Goal: Contribute content: Contribute content

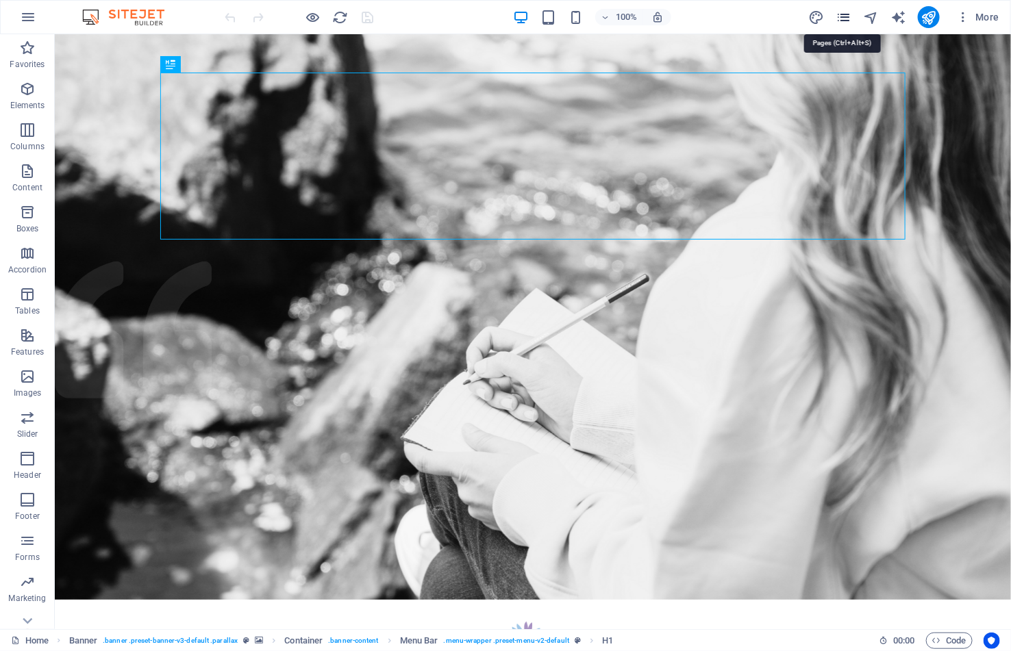
click at [844, 13] on icon "pages" at bounding box center [844, 18] width 16 height 16
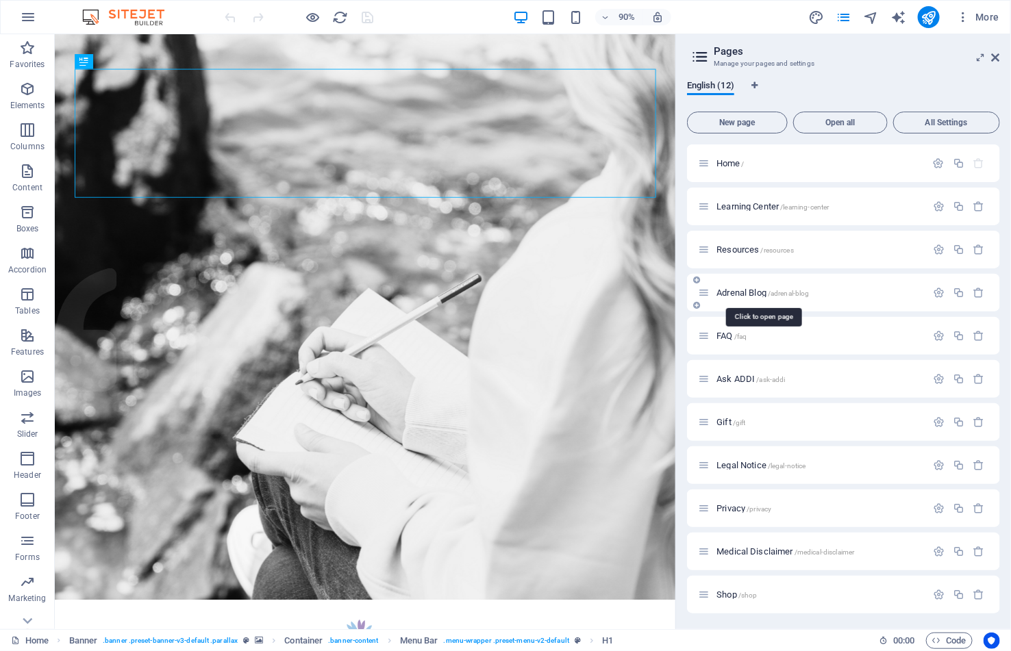
click at [748, 291] on span "Adrenal Blog /adrenal-blog" at bounding box center [762, 293] width 92 height 10
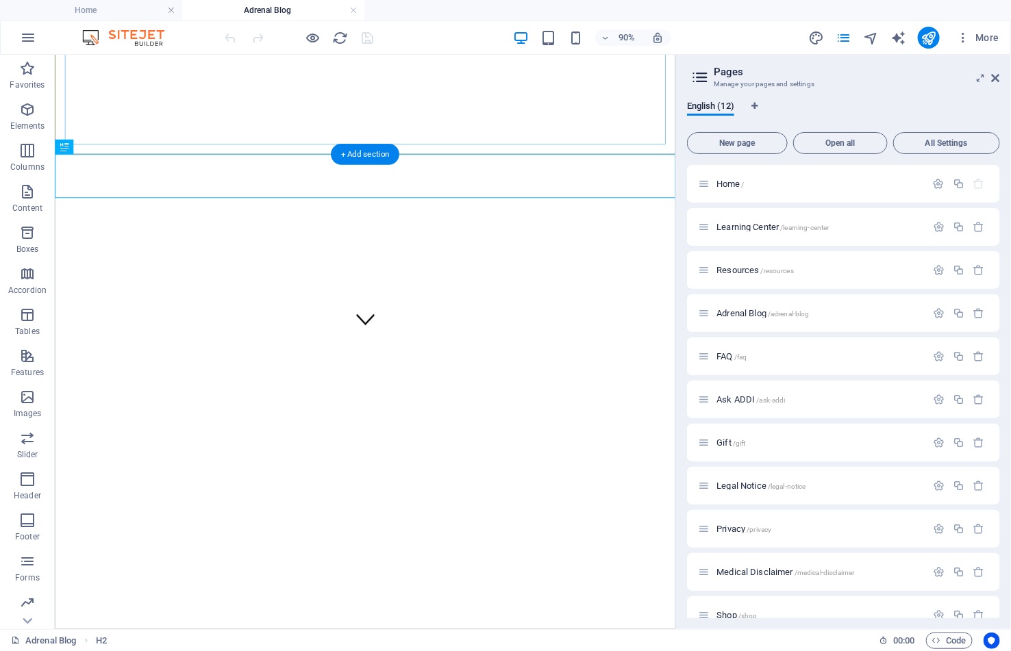
scroll to position [325, 0]
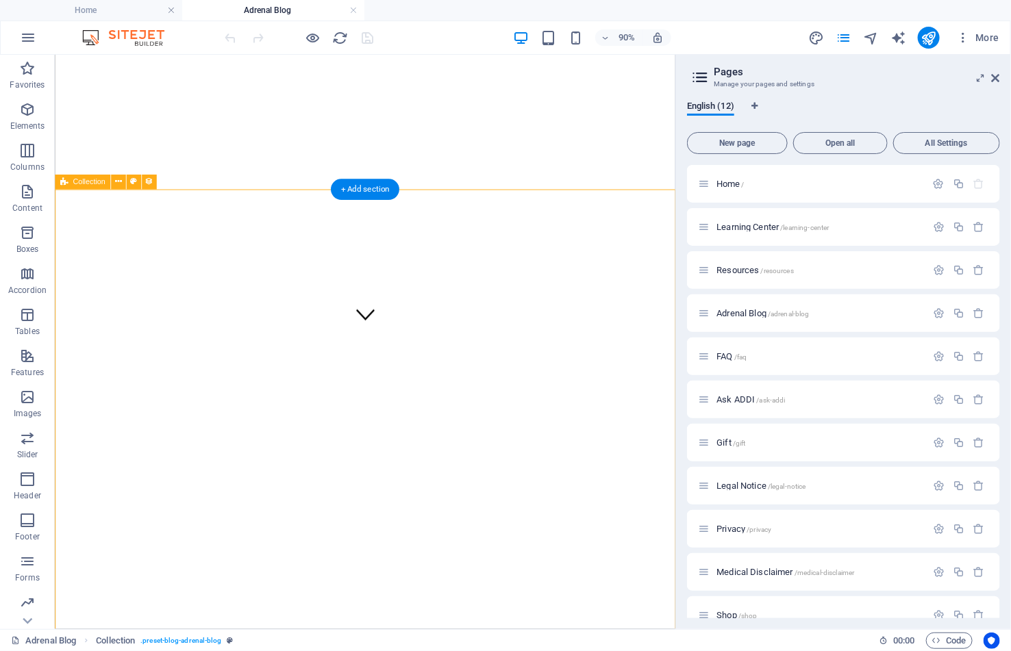
select select "columns.publishing_date_DESC"
select select "columns.status"
select select "columns.publishing_date"
select select "past"
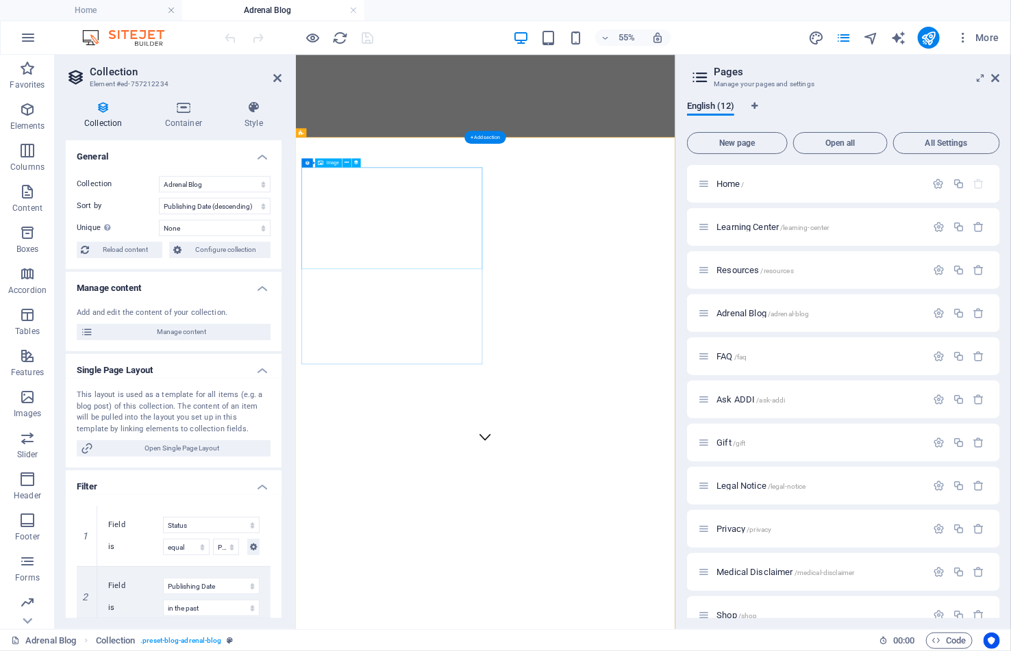
select select "px"
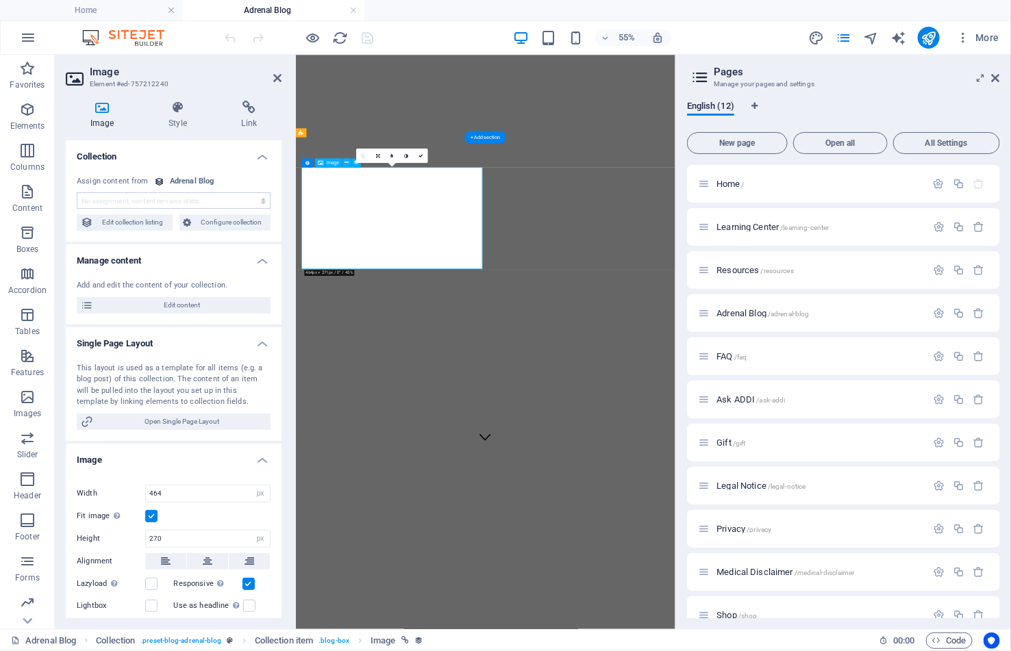
select select "image"
click at [203, 304] on span "Edit content" at bounding box center [181, 305] width 169 height 16
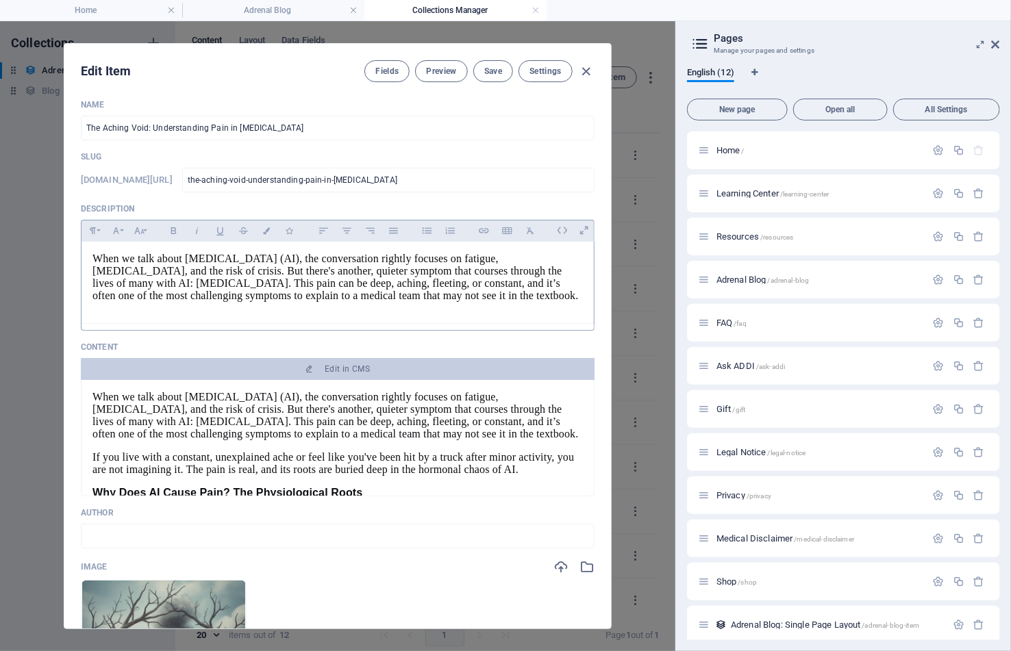
scroll to position [5, 0]
click at [498, 71] on span "Save" at bounding box center [493, 71] width 18 height 11
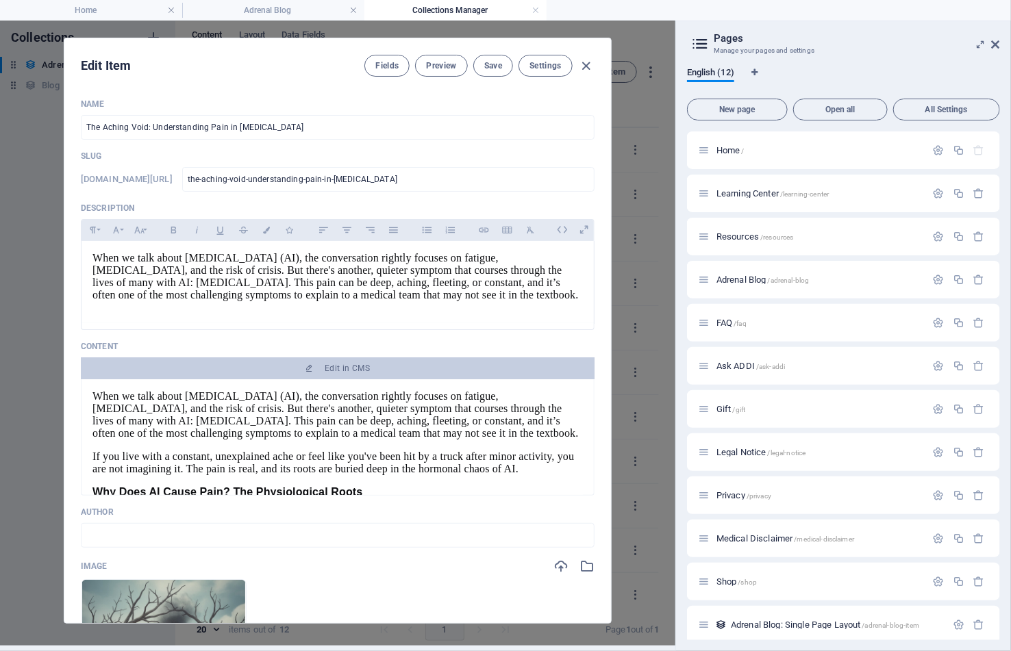
scroll to position [0, 0]
click at [588, 62] on icon "button" at bounding box center [587, 66] width 16 height 16
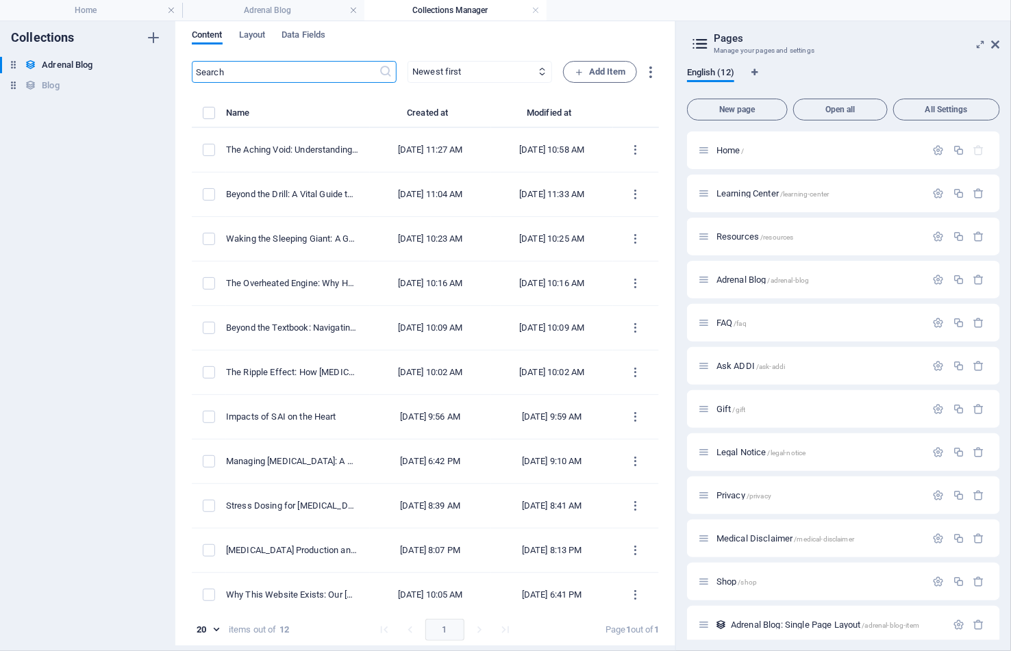
type input "[DATE]"
type input "the-aching-void-understanding-pain-in-[MEDICAL_DATA]"
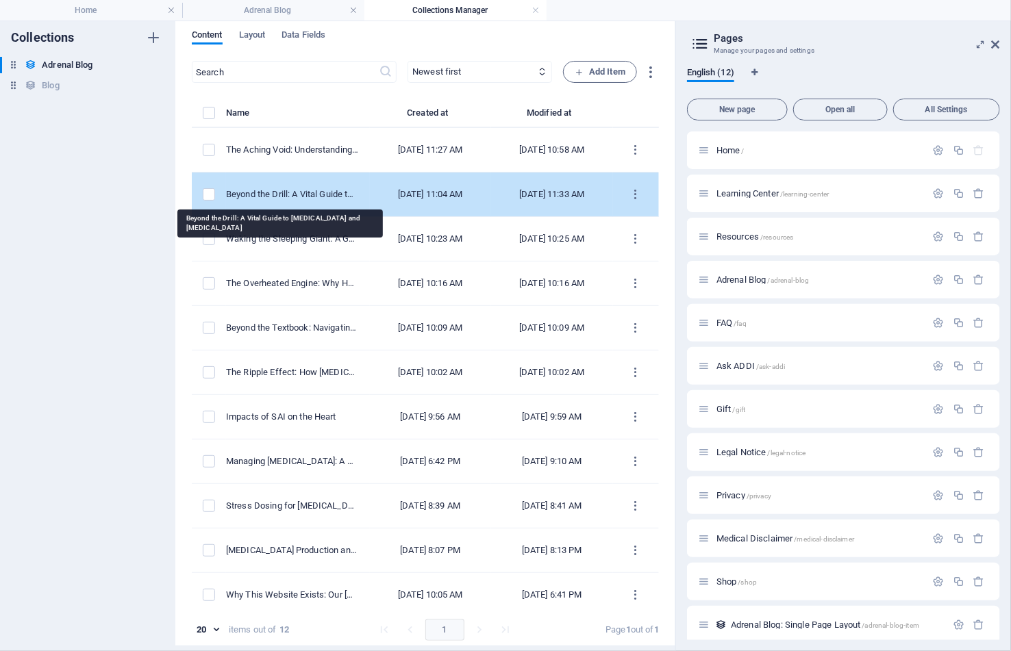
click at [290, 192] on div "Beyond the Drill: A Vital Guide to [MEDICAL_DATA] and [MEDICAL_DATA]" at bounding box center [292, 194] width 133 height 12
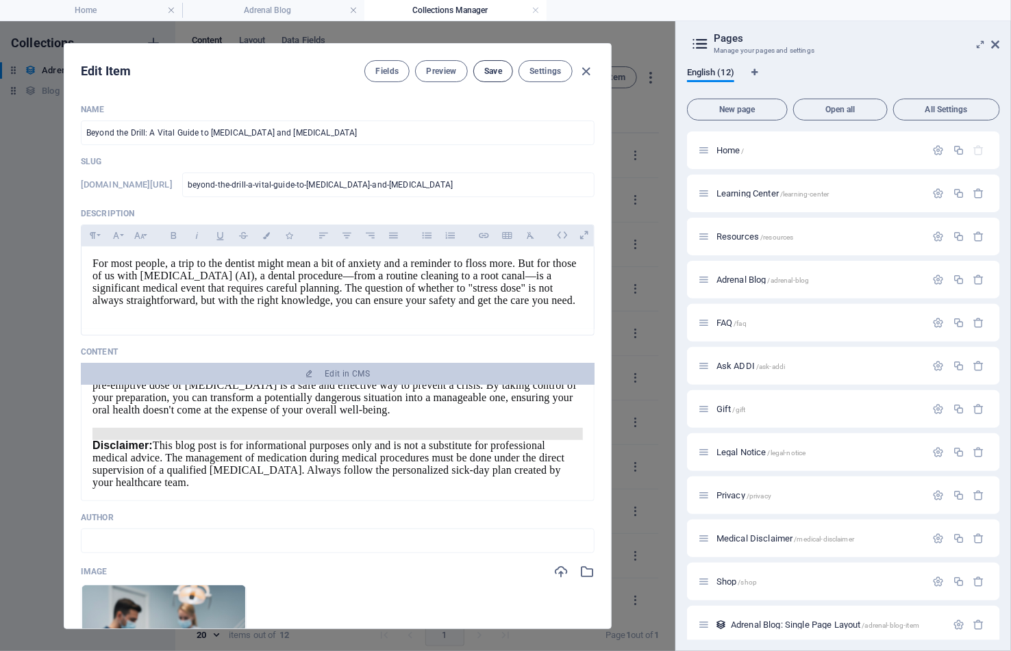
click at [490, 68] on span "Save" at bounding box center [493, 71] width 18 height 11
click at [582, 72] on icon "button" at bounding box center [587, 72] width 16 height 16
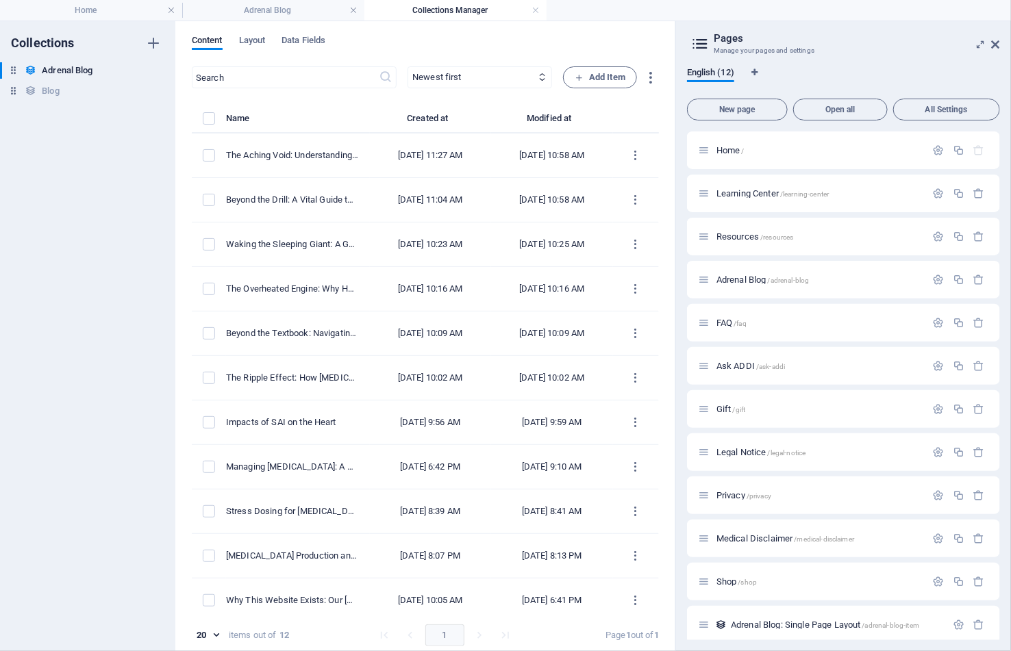
type input "[DATE]"
type input "beyond-the-drill-a-vital-guide-to-[MEDICAL_DATA]-and-[MEDICAL_DATA]"
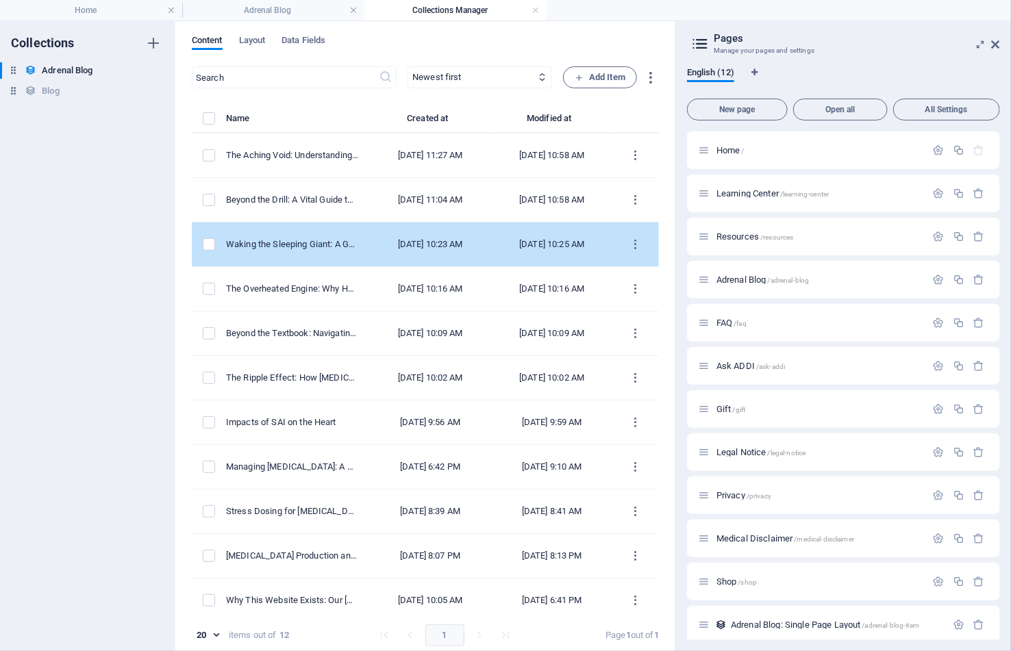
click at [418, 243] on div "[DATE] 10:23 AM" at bounding box center [431, 244] width 100 height 12
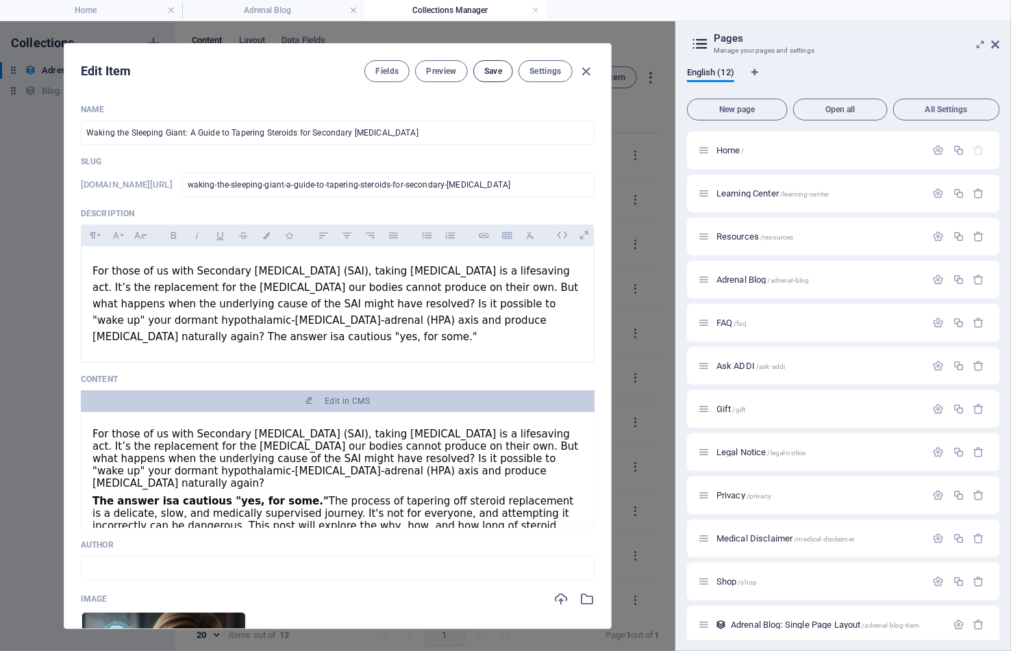
click at [484, 73] on span "Save" at bounding box center [493, 71] width 18 height 11
click at [583, 66] on icon "button" at bounding box center [587, 72] width 16 height 16
type input "[DATE]"
type input "waking-the-sleeping-giant-a-guide-to-tapering-steroids-for-secondary-[MEDICAL_D…"
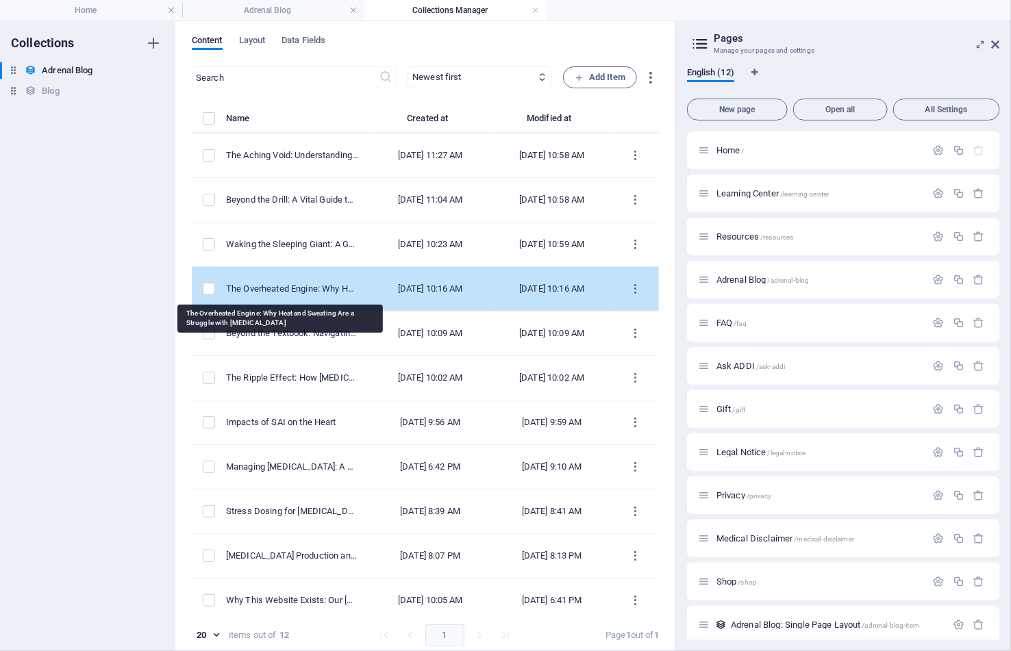
click at [286, 290] on div "The Overheated Engine: Why Heat and Sweating Are a Struggle with [MEDICAL_DATA]" at bounding box center [292, 289] width 133 height 12
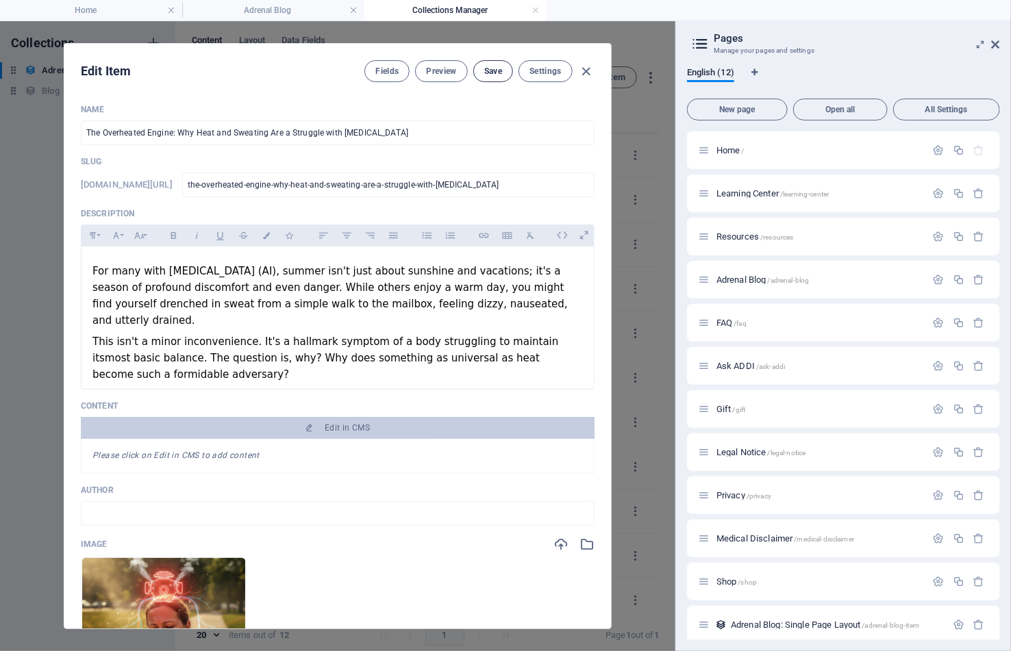
click at [499, 66] on span "Save" at bounding box center [493, 71] width 18 height 11
click at [583, 66] on icon "button" at bounding box center [587, 72] width 16 height 16
type input "[DATE]"
type input "the-overheated-engine-why-heat-and-sweating-are-a-struggle-with-[MEDICAL_DATA]"
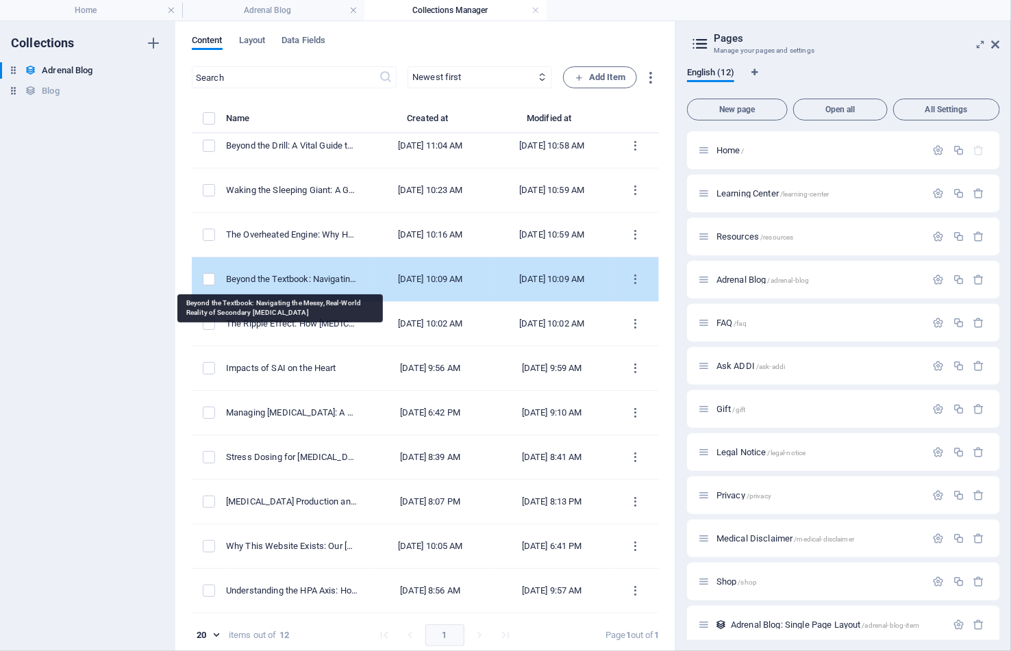
click at [308, 273] on div "Beyond the Textbook: Navigating the Messy, Real-World Reality of Secondary [MED…" at bounding box center [292, 279] width 133 height 12
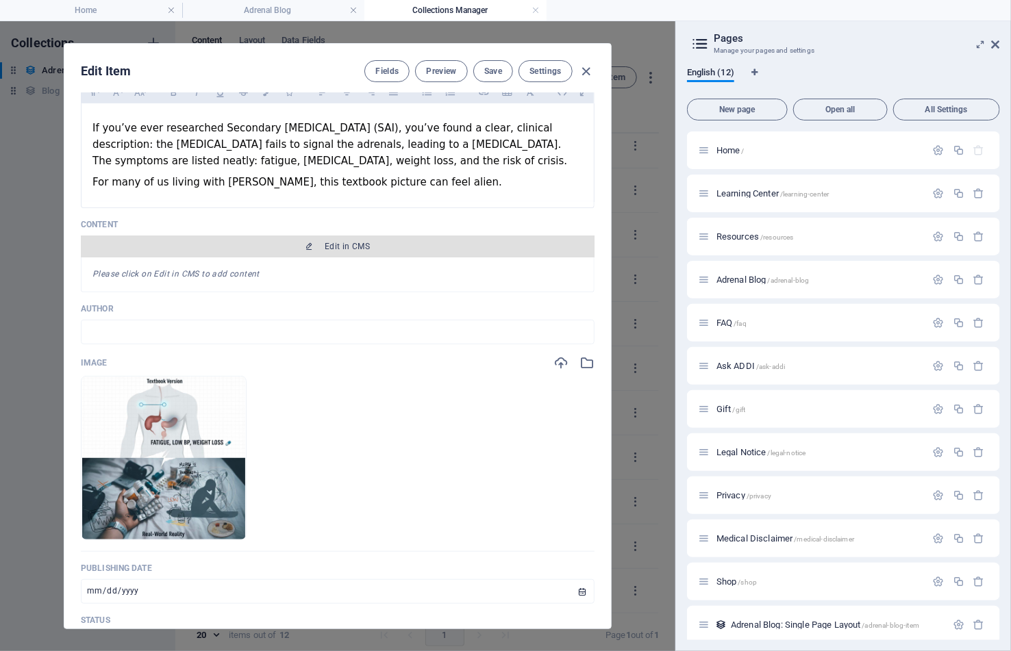
click at [355, 241] on span "Edit in CMS" at bounding box center [347, 246] width 45 height 11
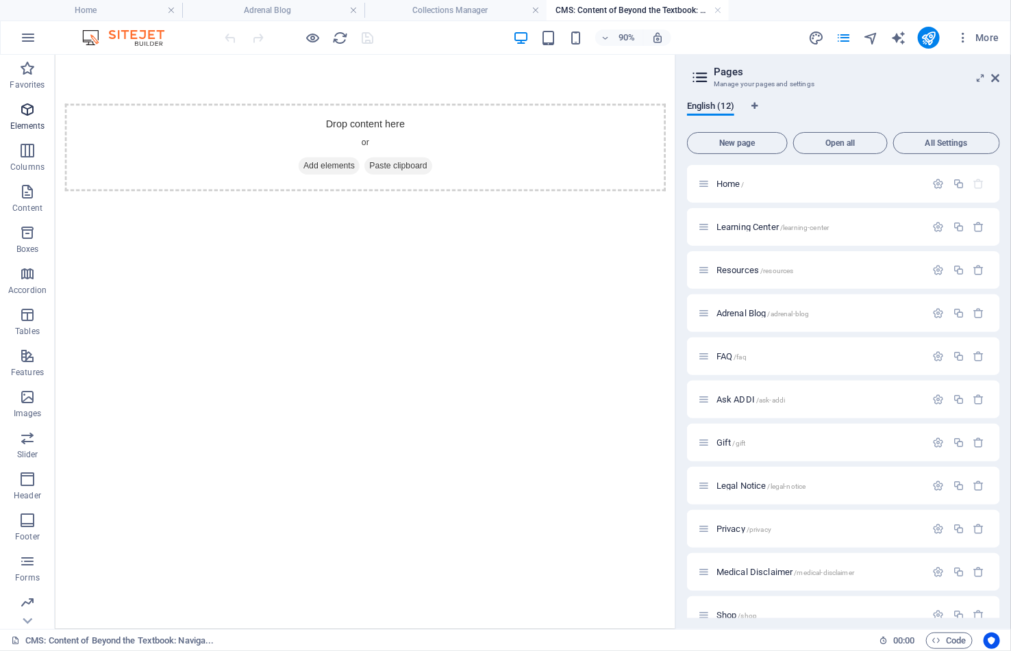
click at [31, 108] on icon "button" at bounding box center [27, 109] width 16 height 16
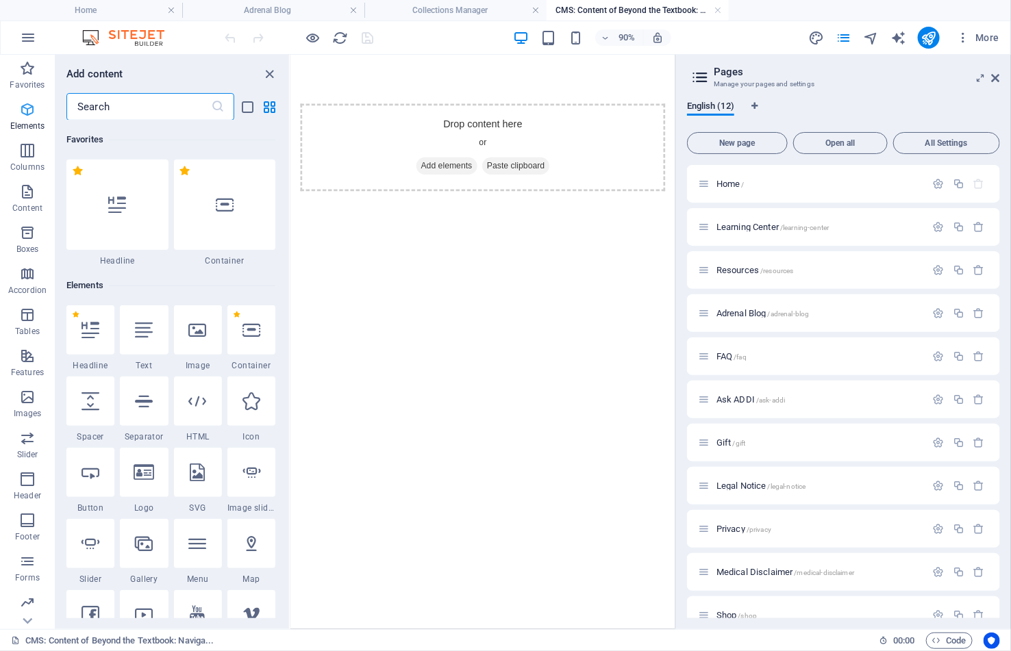
click at [29, 109] on icon "button" at bounding box center [27, 109] width 16 height 16
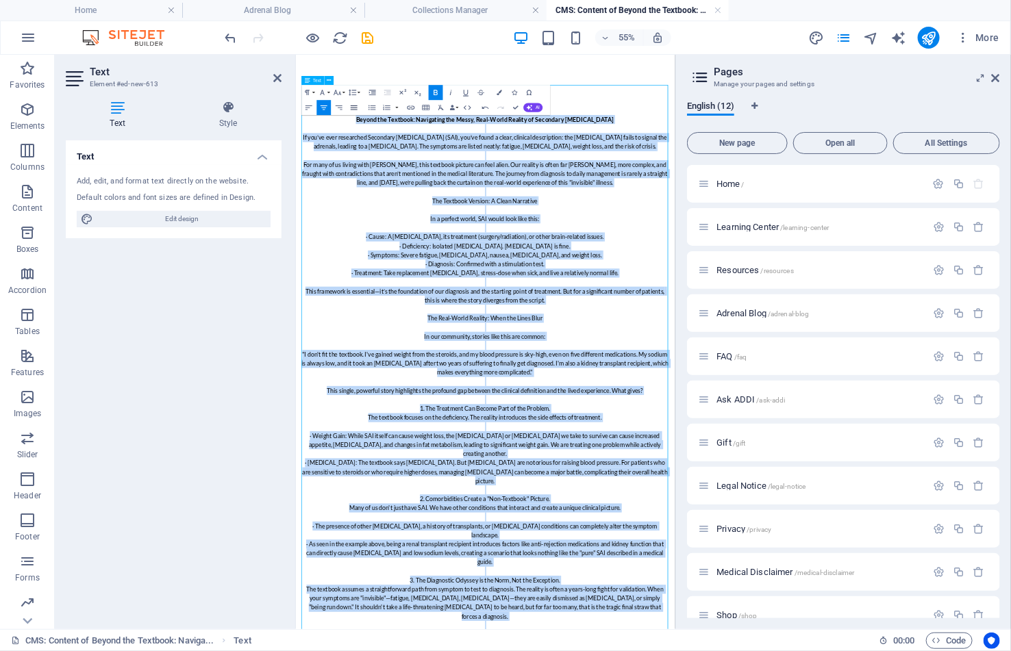
click at [355, 108] on icon "button" at bounding box center [354, 107] width 9 height 9
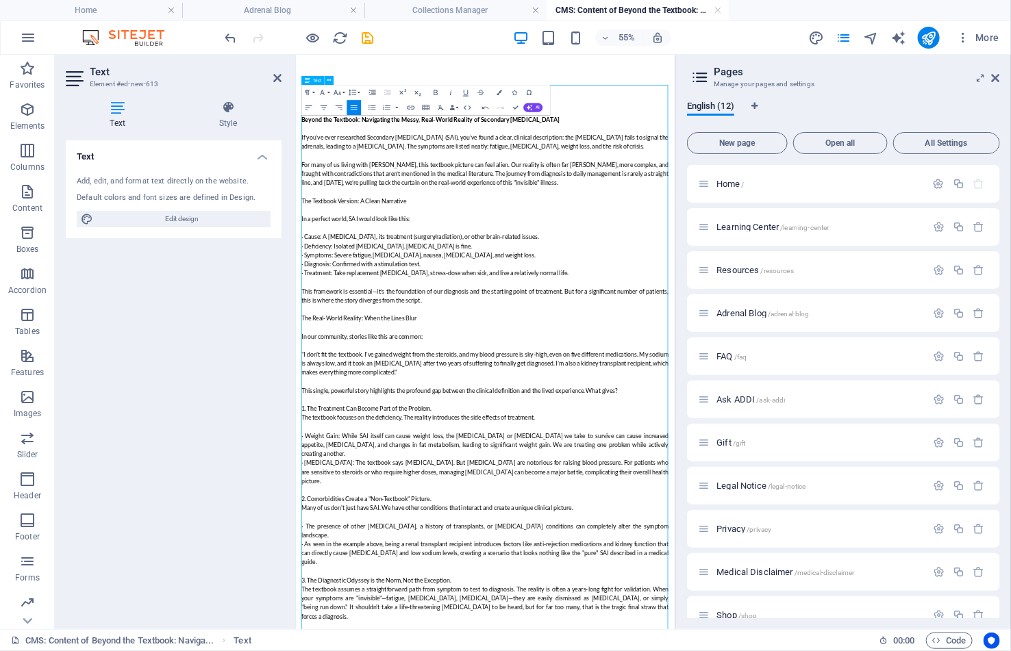
drag, startPoint x: 585, startPoint y: 412, endPoint x: 612, endPoint y: 379, distance: 42.8
click at [586, 414] on span "· Symptoms: Severe fatigue, [MEDICAL_DATA], nausea, [MEDICAL_DATA], and weight …" at bounding box center [519, 418] width 426 height 13
drag, startPoint x: 732, startPoint y: 163, endPoint x: 284, endPoint y: 166, distance: 448.7
click at [308, 204] on span "If you’ve ever researched Secondary [MEDICAL_DATA] (SAI), you’ve found a clear,…" at bounding box center [641, 212] width 670 height 29
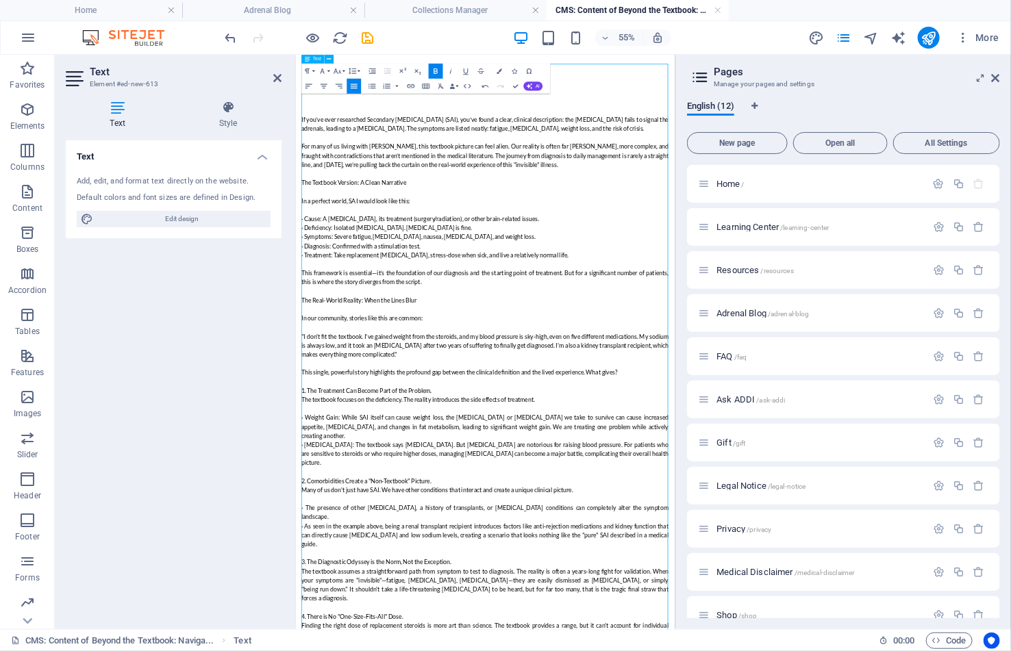
scroll to position [38, 0]
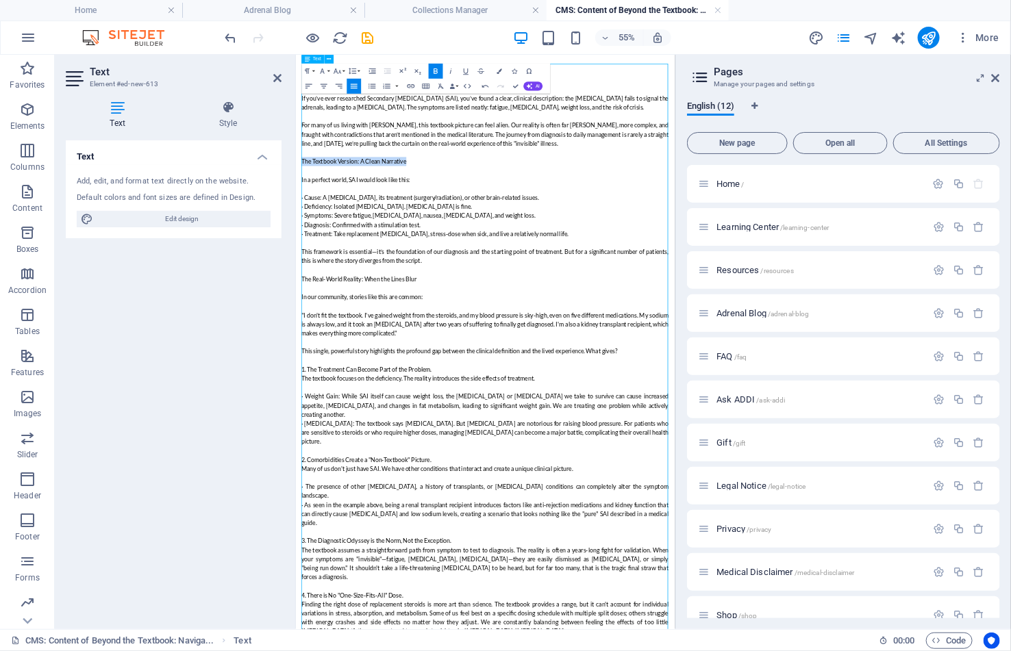
click at [415, 242] on span "The Textbook Version: A Clean Narrative" at bounding box center [401, 248] width 191 height 13
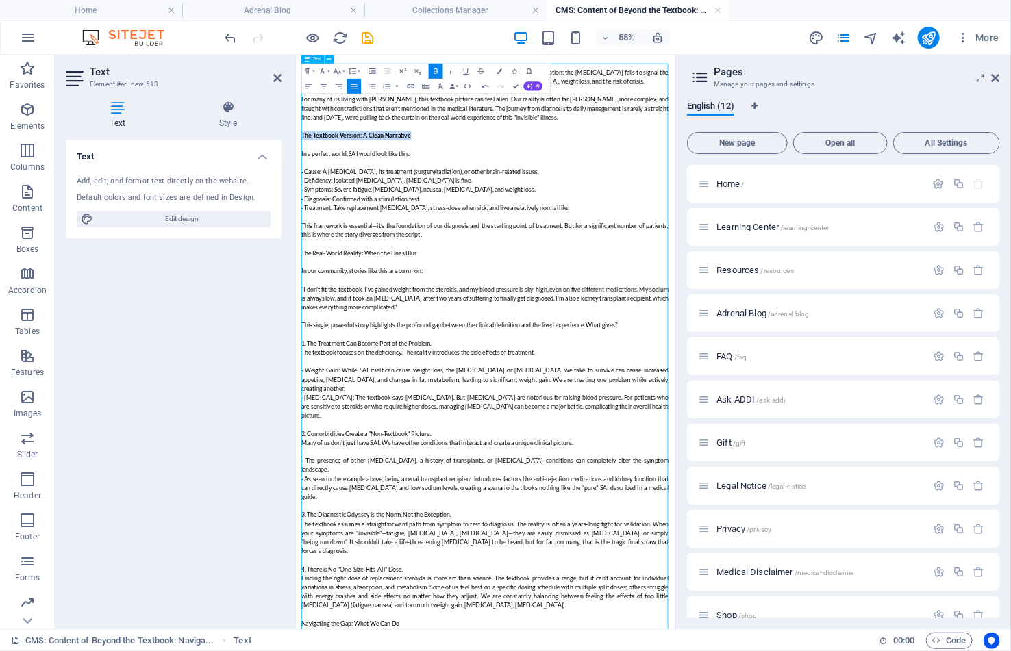
scroll to position [89, 0]
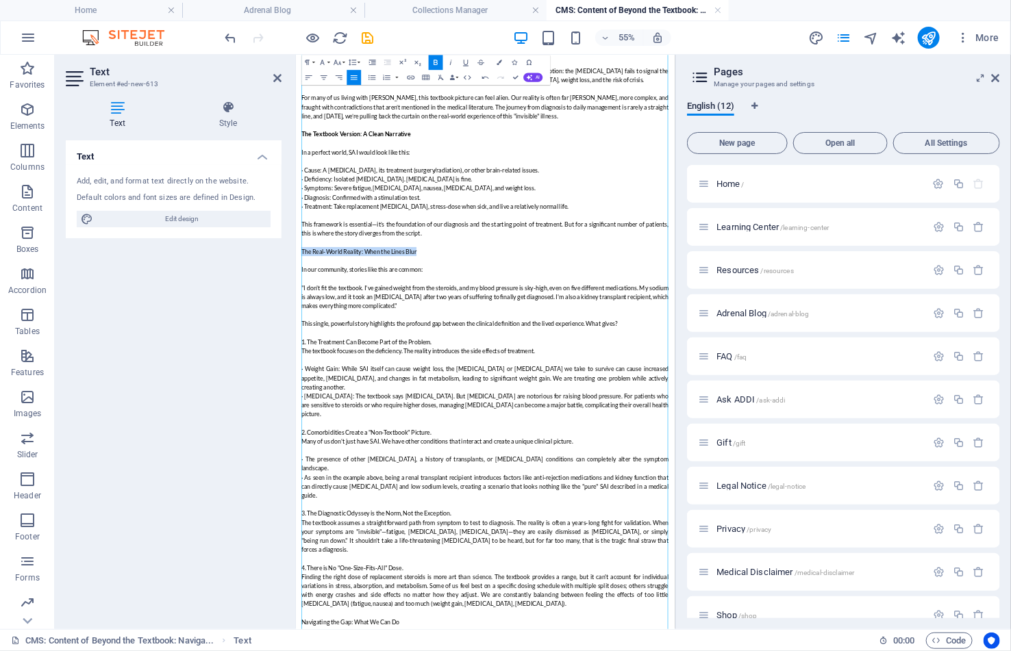
drag, startPoint x: 510, startPoint y: 403, endPoint x: 590, endPoint y: 297, distance: 132.5
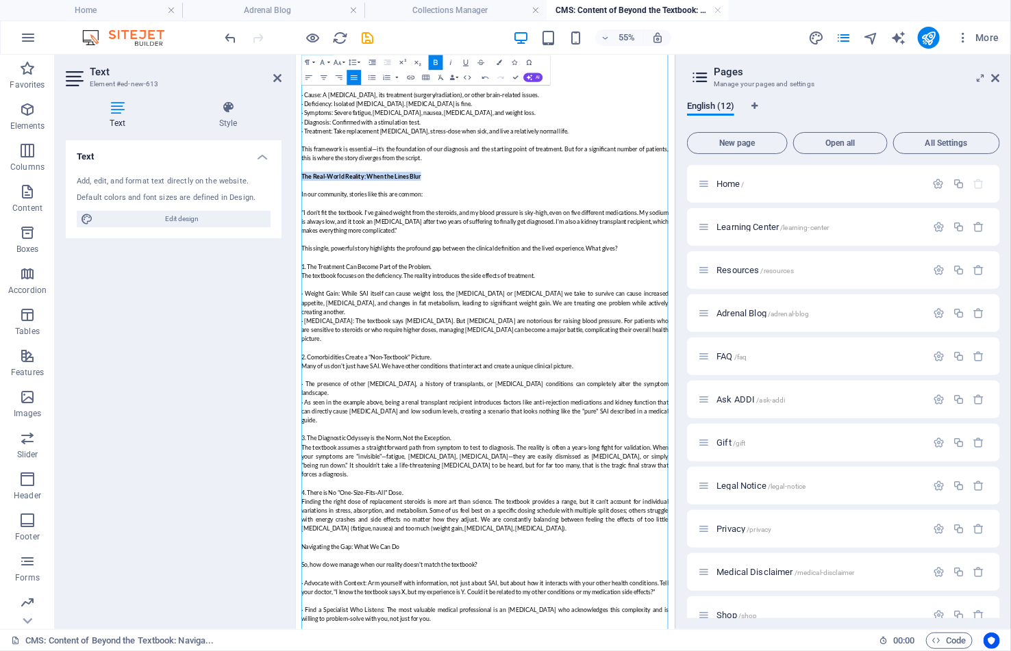
scroll to position [227, 0]
drag, startPoint x: 569, startPoint y: 429, endPoint x: 590, endPoint y: 312, distance: 118.4
click at [295, 425] on div "If you’ve ever researched Secondary [MEDICAL_DATA] (SAI), you’ve found a clear,…" at bounding box center [640, 649] width 690 height 1644
drag, startPoint x: 551, startPoint y: 573, endPoint x: 297, endPoint y: 569, distance: 254.1
click at [297, 569] on div "If you’ve ever researched Secondary [MEDICAL_DATA] (SAI), you’ve found a clear,…" at bounding box center [640, 649] width 690 height 1644
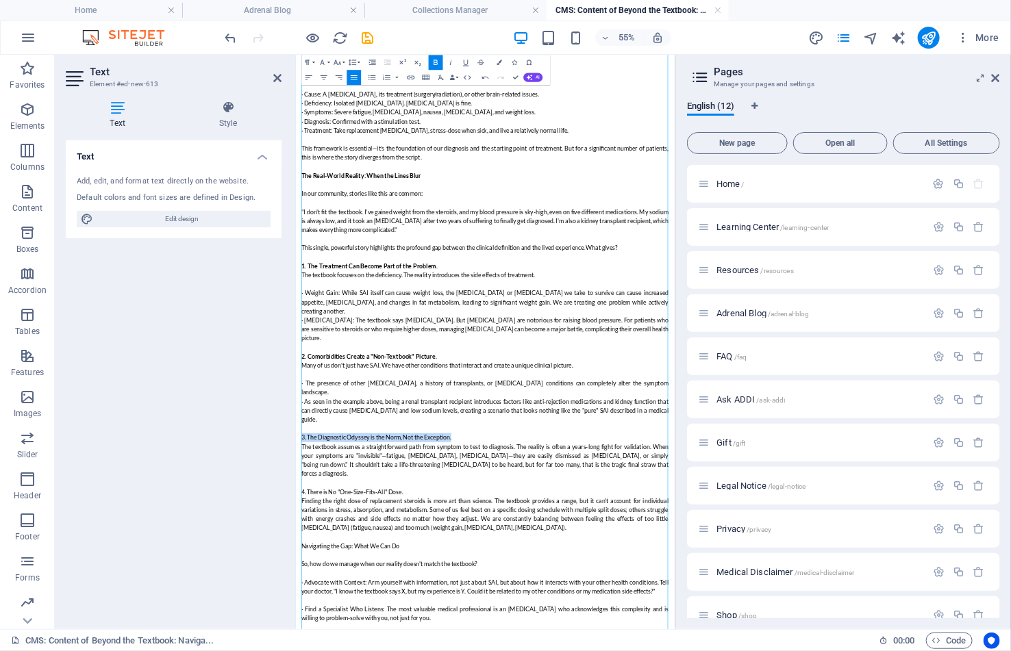
drag, startPoint x: 504, startPoint y: 716, endPoint x: 580, endPoint y: 475, distance: 253.5
click at [295, 651] on html "Skip to main content If you’ve ever researched Secondary [MEDICAL_DATA] (SAI), …" at bounding box center [640, 649] width 690 height 1644
drag, startPoint x: 497, startPoint y: 797, endPoint x: 310, endPoint y: 792, distance: 187.7
click at [295, 651] on html "Skip to main content If you’ve ever researched Secondary [MEDICAL_DATA] (SAI), …" at bounding box center [640, 649] width 690 height 1644
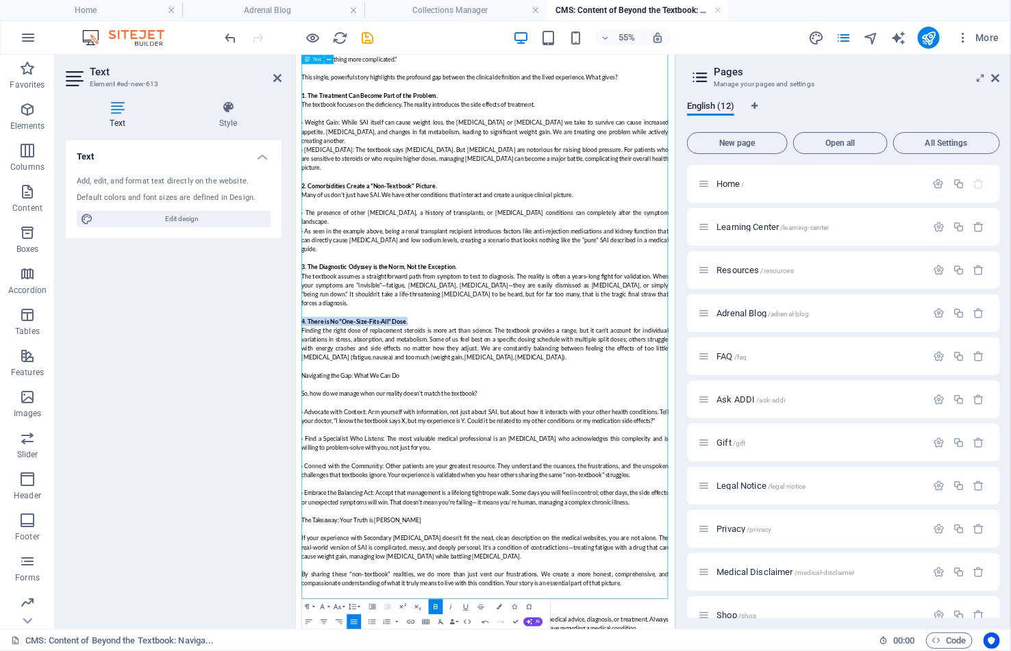
scroll to position [536, 0]
drag, startPoint x: 506, startPoint y: 587, endPoint x: 295, endPoint y: 581, distance: 210.4
click at [295, 581] on div "If you’ve ever researched Secondary [MEDICAL_DATA] (SAI), you’ve found a clear,…" at bounding box center [640, 340] width 690 height 1644
click at [312, 606] on button "Paragraph Format" at bounding box center [309, 607] width 14 height 15
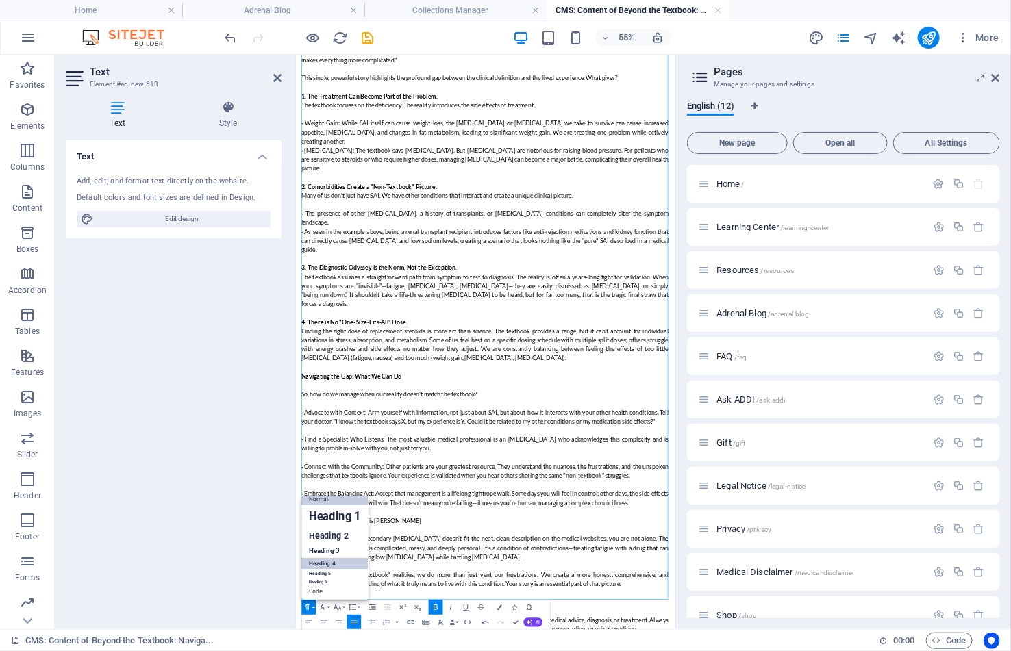
click at [323, 562] on link "Heading 4" at bounding box center [335, 564] width 66 height 12
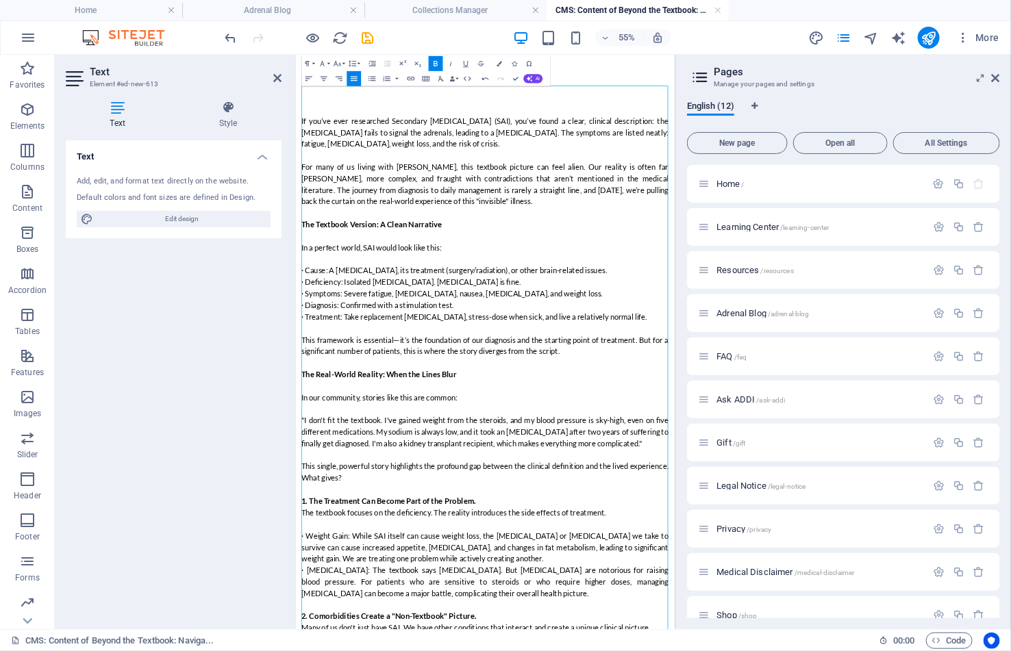
scroll to position [0, 0]
drag, startPoint x: 579, startPoint y: 355, endPoint x: 297, endPoint y: 363, distance: 281.6
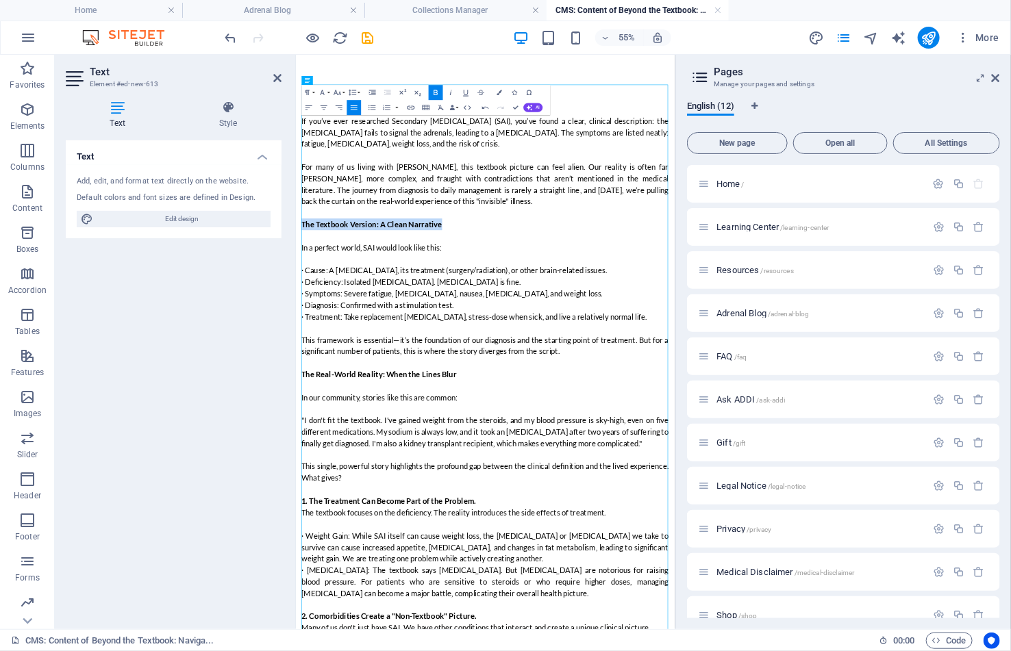
drag, startPoint x: 573, startPoint y: 354, endPoint x: 302, endPoint y: 358, distance: 270.6
click at [309, 92] on icon "button" at bounding box center [307, 92] width 9 height 9
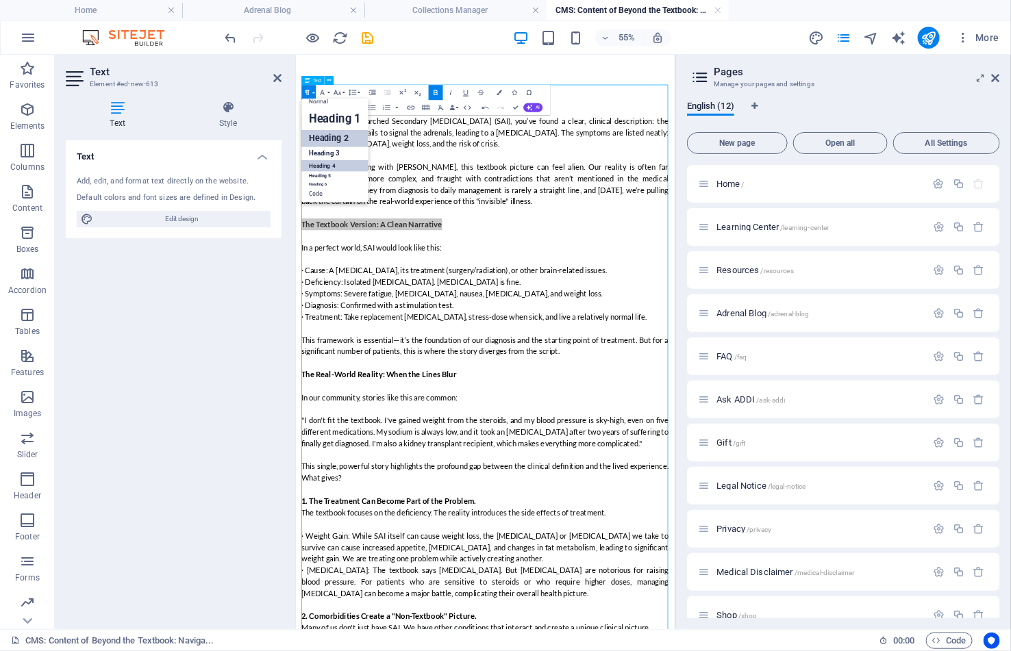
scroll to position [10, 0]
click at [323, 164] on link "Heading 4" at bounding box center [335, 166] width 66 height 12
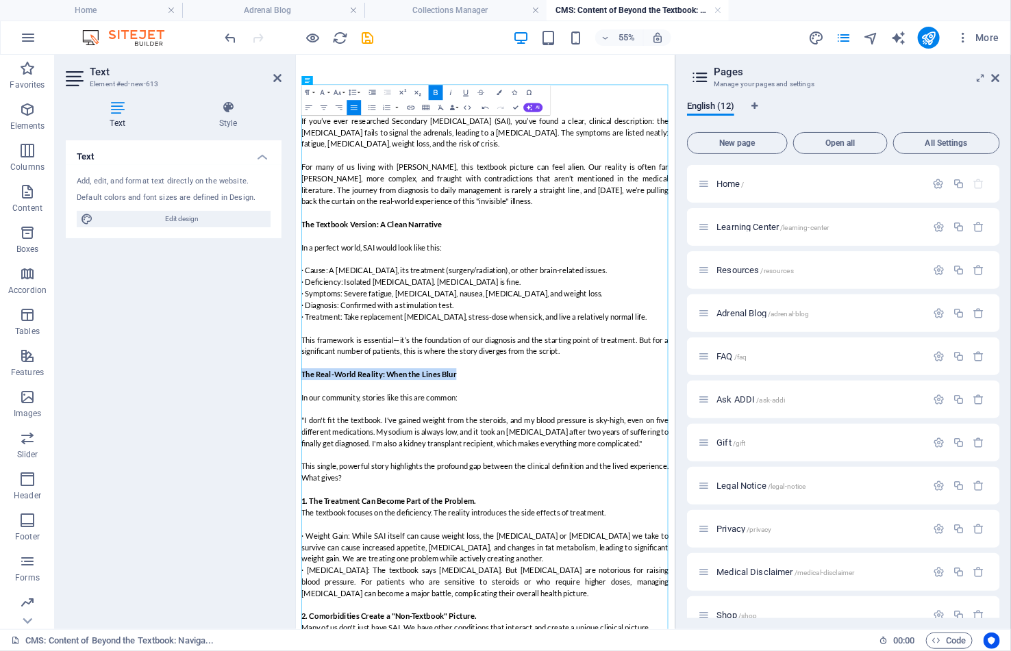
drag, startPoint x: 579, startPoint y: 613, endPoint x: 582, endPoint y: 414, distance: 199.3
click at [310, 90] on icon "button" at bounding box center [307, 92] width 9 height 9
click at [328, 162] on link "Heading 4" at bounding box center [335, 166] width 66 height 12
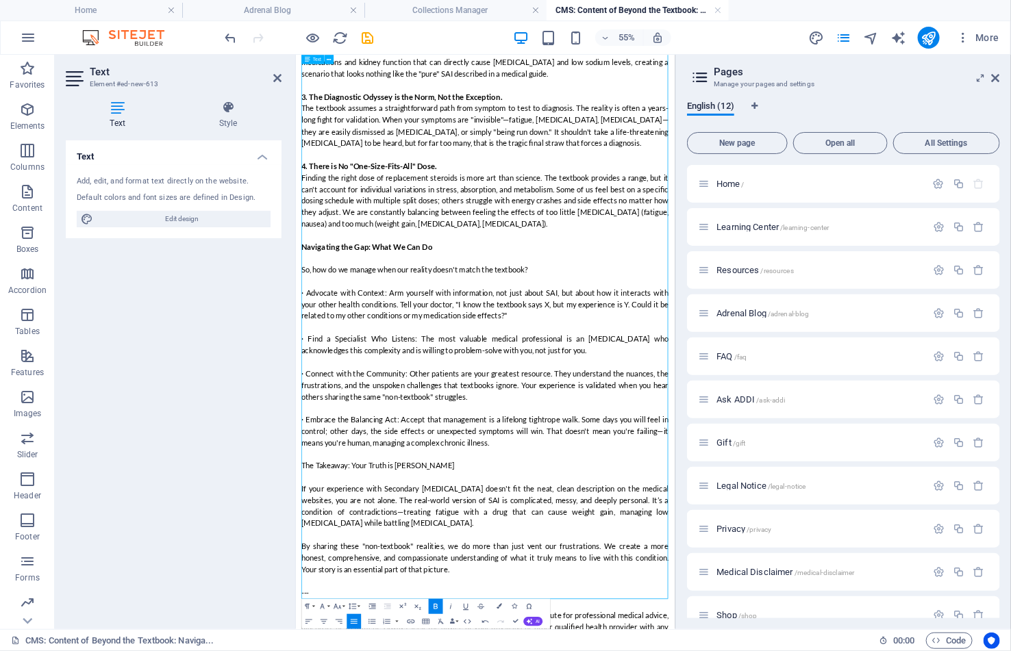
scroll to position [1133, 0]
drag, startPoint x: 529, startPoint y: 729, endPoint x: 288, endPoint y: 723, distance: 241.2
click at [295, 651] on html "Skip to main content If you’ve ever researched Secondary [MEDICAL_DATA] (SAI), …" at bounding box center [640, 51] width 690 height 2261
click at [310, 606] on icon "button" at bounding box center [307, 607] width 9 height 9
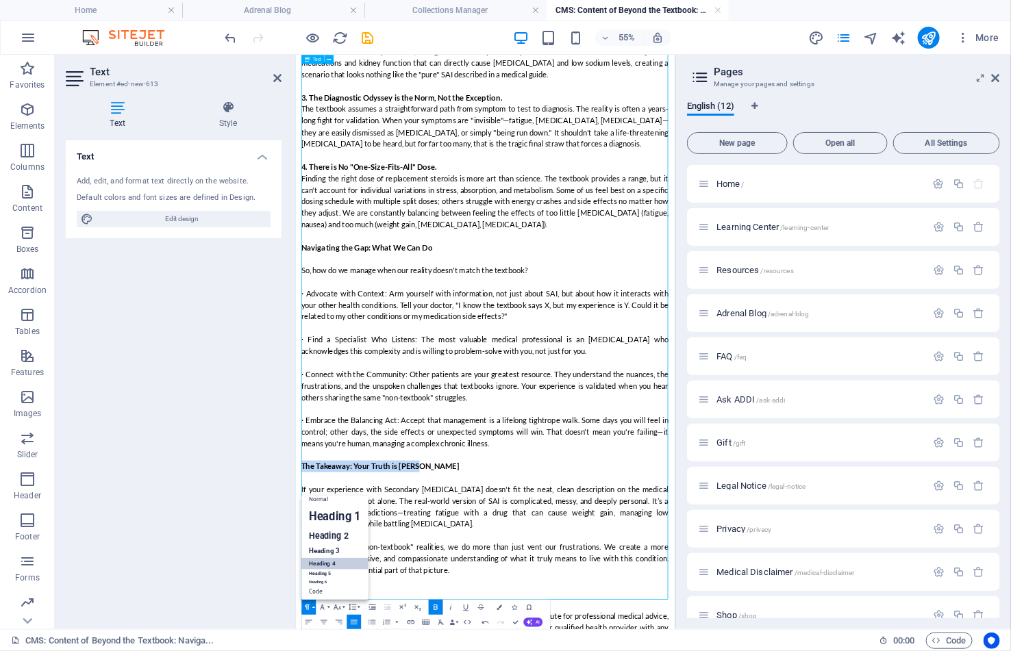
click at [327, 564] on link "Heading 4" at bounding box center [335, 564] width 66 height 12
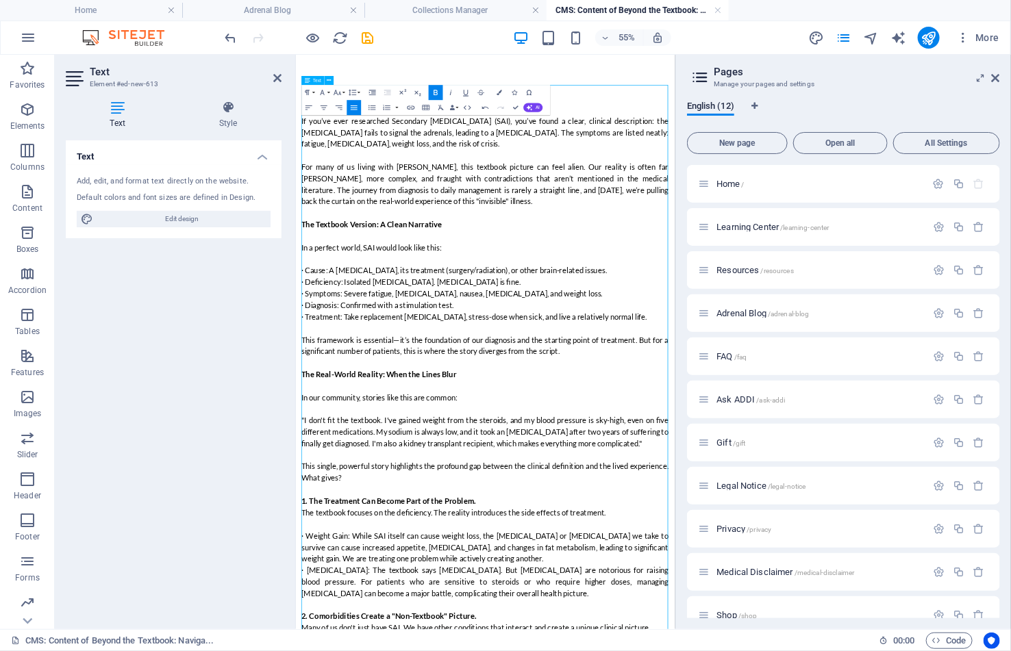
scroll to position [0, 0]
click at [366, 37] on icon "save" at bounding box center [368, 38] width 16 height 16
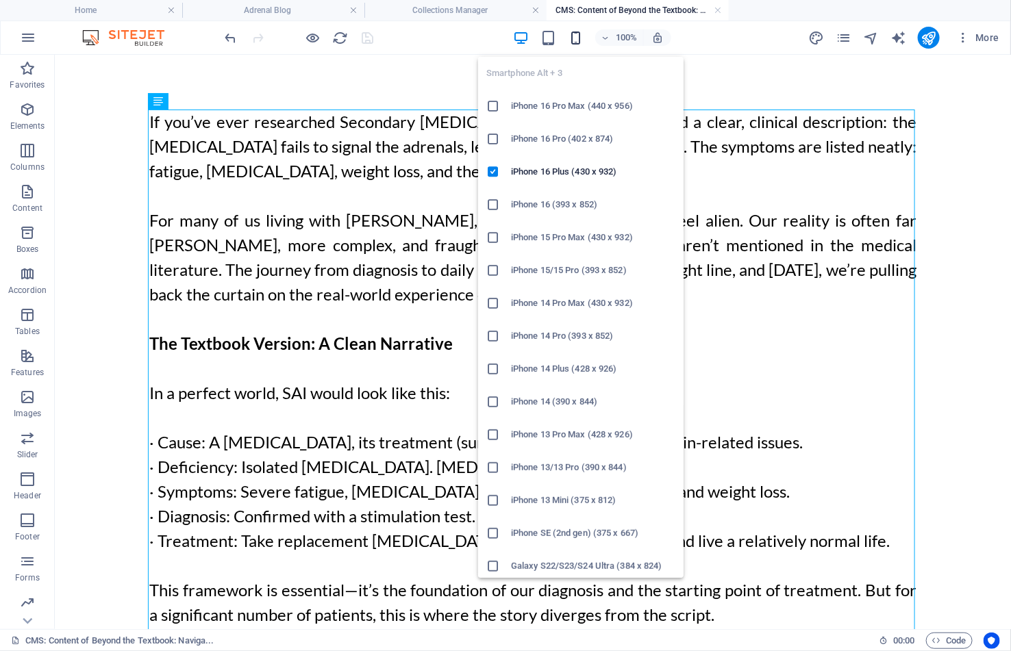
click at [580, 38] on icon "button" at bounding box center [576, 38] width 16 height 16
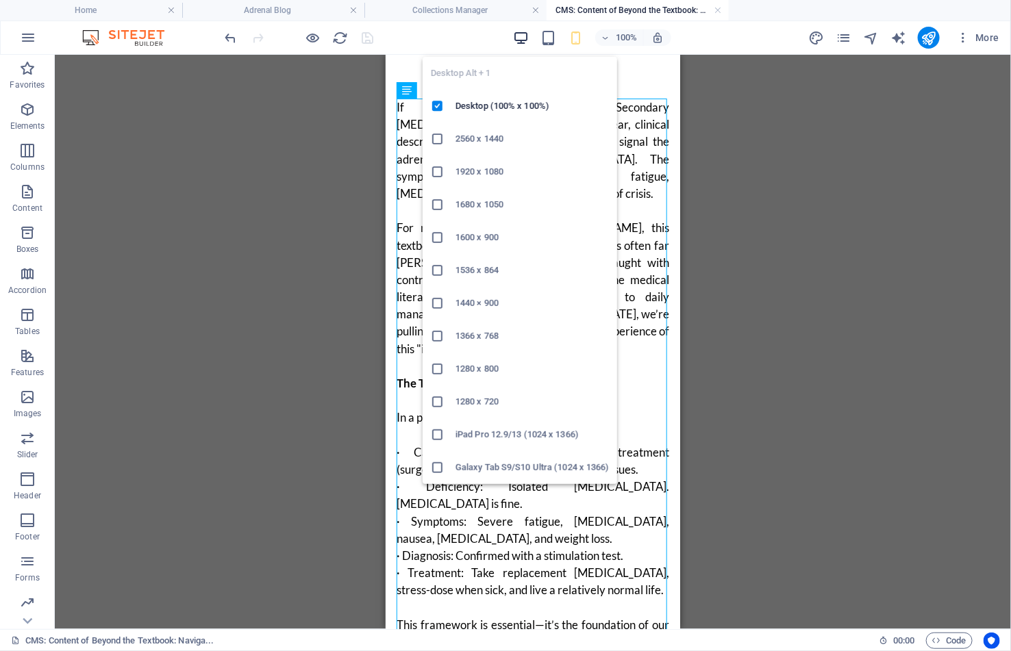
click at [522, 35] on icon "button" at bounding box center [521, 38] width 16 height 16
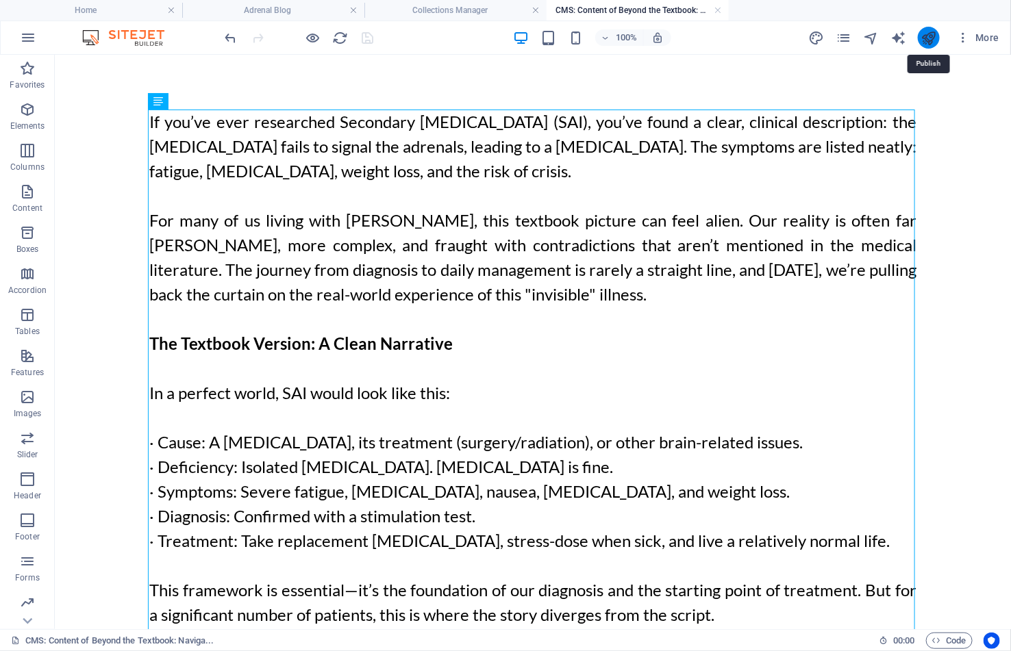
click at [925, 34] on icon "publish" at bounding box center [929, 38] width 16 height 16
